Goal: Transaction & Acquisition: Subscribe to service/newsletter

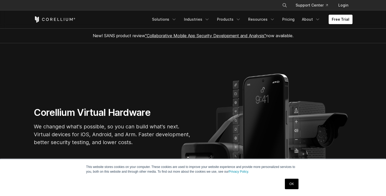
click at [291, 188] on link "OK" at bounding box center [291, 184] width 13 height 10
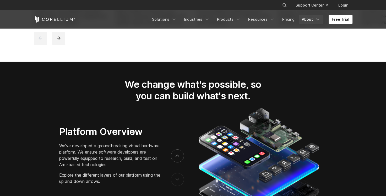
scroll to position [813, 0]
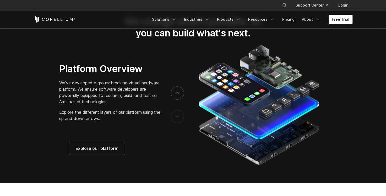
click at [350, 21] on link "Free Trial" at bounding box center [341, 19] width 24 height 9
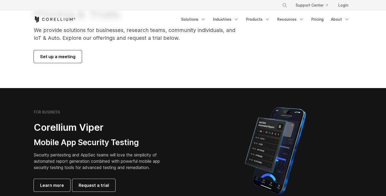
scroll to position [79, 0]
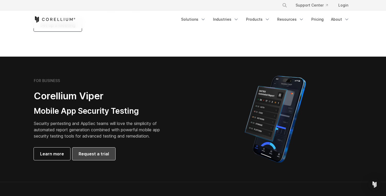
click at [90, 156] on span "Request a trial" at bounding box center [94, 154] width 30 height 6
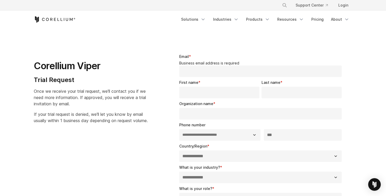
select select "**"
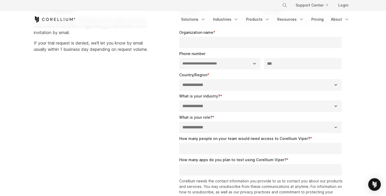
scroll to position [26, 0]
